Goal: Transaction & Acquisition: Purchase product/service

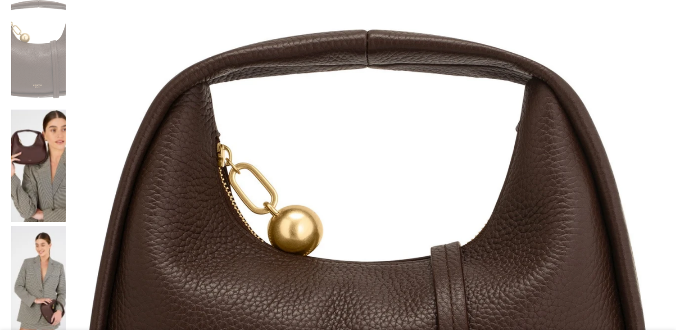
scroll to position [173, 0]
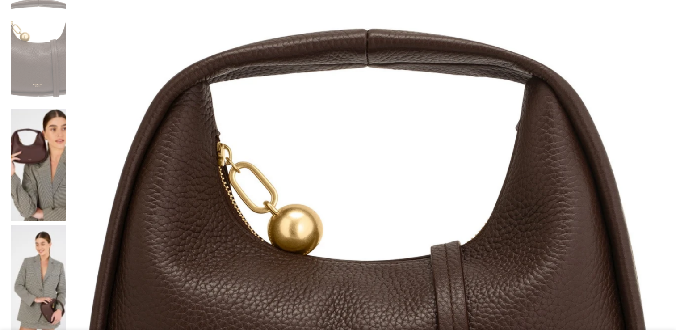
click at [282, 210] on img at bounding box center [367, 289] width 595 height 595
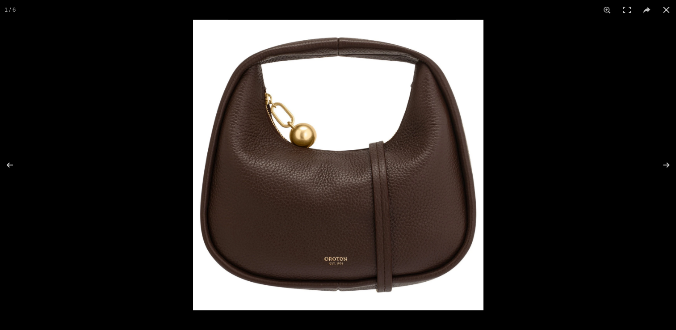
scroll to position [0, 188]
click at [664, 165] on button at bounding box center [660, 165] width 31 height 45
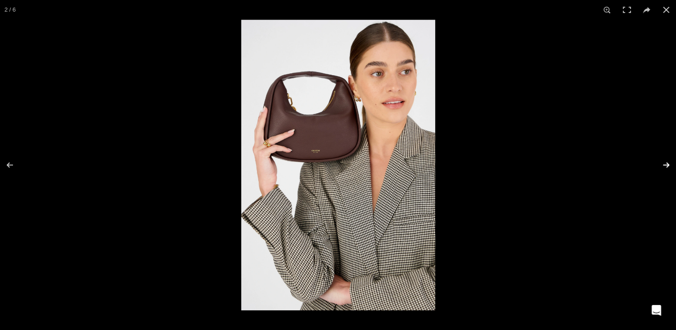
click at [664, 165] on button at bounding box center [660, 165] width 31 height 45
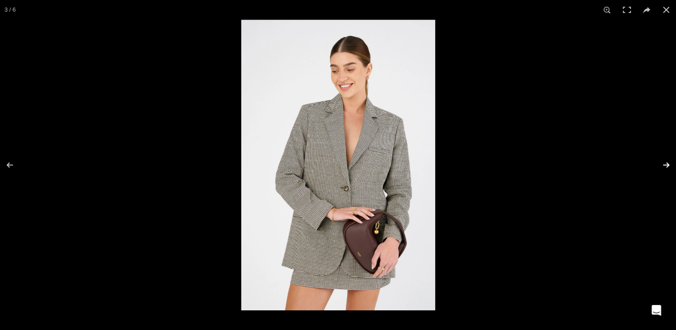
click at [664, 165] on button at bounding box center [660, 165] width 31 height 45
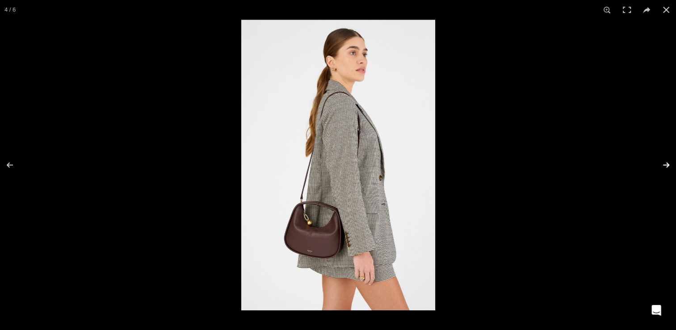
click at [664, 165] on button at bounding box center [660, 165] width 31 height 45
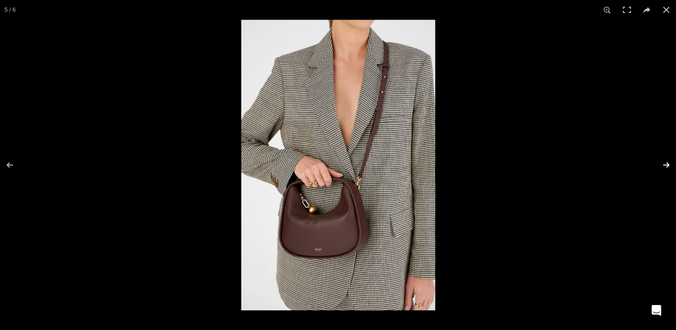
scroll to position [0, 282]
click at [664, 165] on button at bounding box center [660, 165] width 31 height 45
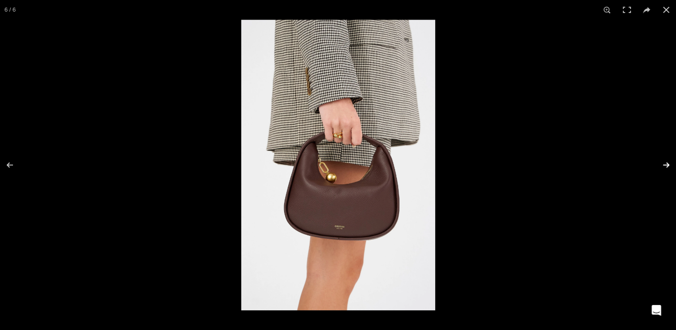
click at [664, 165] on button at bounding box center [660, 165] width 31 height 45
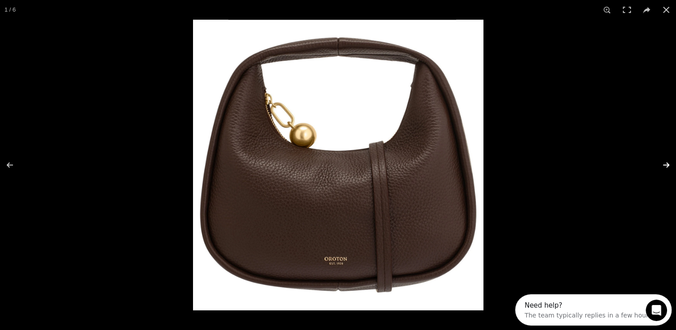
scroll to position [0, 0]
click at [664, 165] on button at bounding box center [660, 165] width 31 height 45
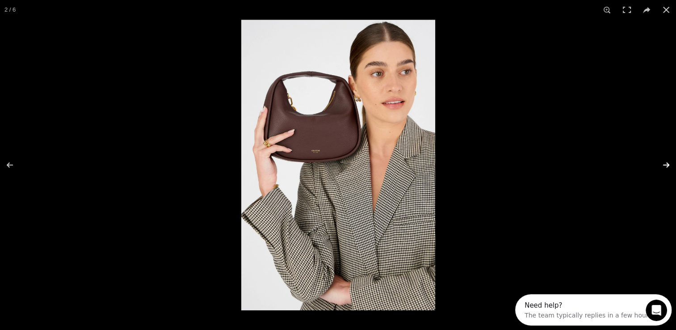
click at [664, 165] on button at bounding box center [660, 165] width 31 height 45
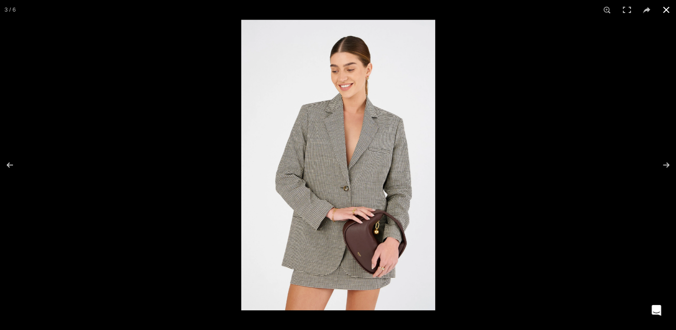
click at [668, 7] on button at bounding box center [667, 10] width 20 height 20
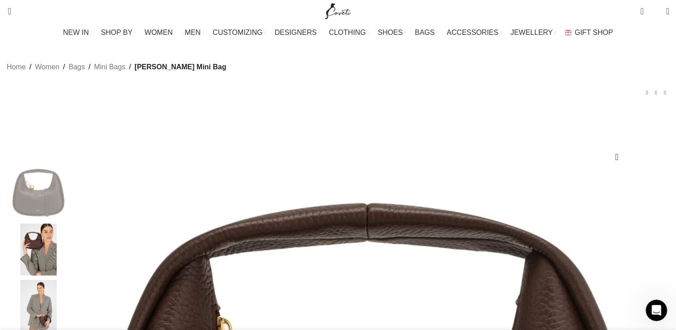
scroll to position [0, 470]
click at [7, 10] on span "Search" at bounding box center [7, 11] width 0 height 9
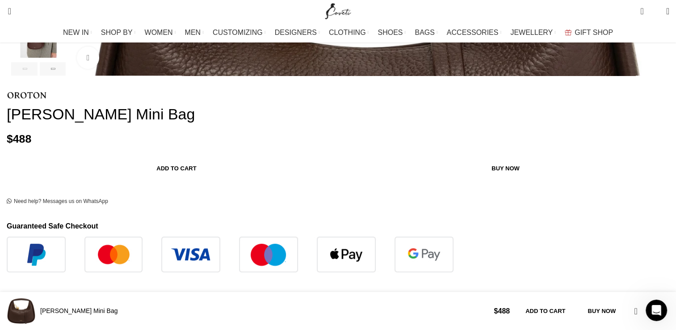
scroll to position [515, 0]
